Goal: Task Accomplishment & Management: Use online tool/utility

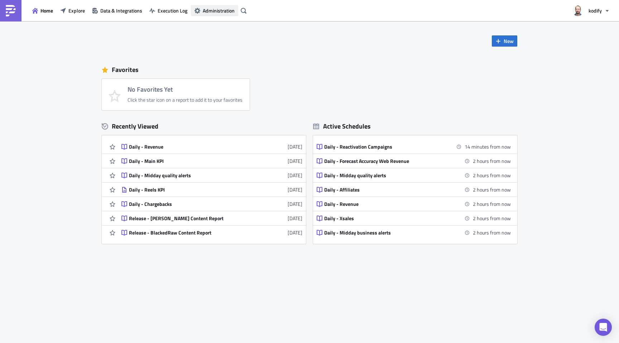
click at [237, 12] on button "Administration" at bounding box center [214, 10] width 47 height 11
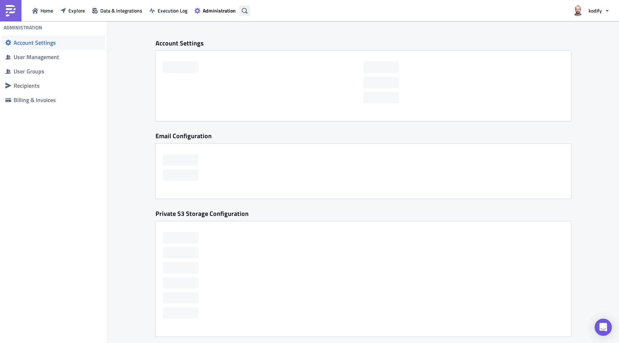
click at [247, 11] on icon "button" at bounding box center [245, 11] width 6 height 6
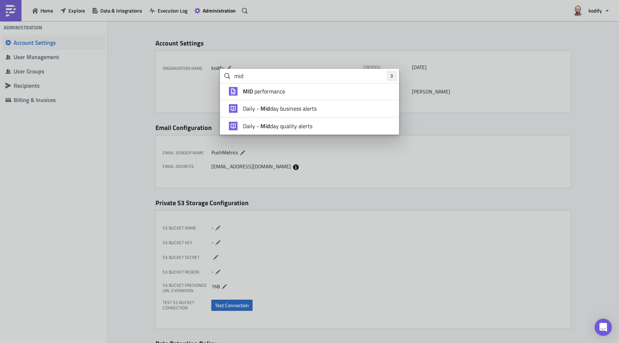
type input "mid"
click at [264, 93] on span "MID performance" at bounding box center [264, 91] width 42 height 7
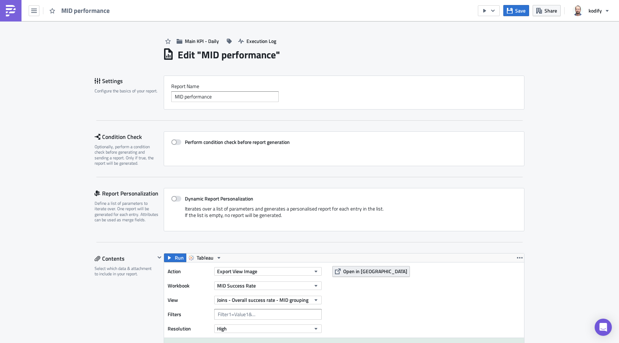
click at [353, 269] on span "Open in [GEOGRAPHIC_DATA]" at bounding box center [375, 271] width 64 height 8
